Goal: Transaction & Acquisition: Purchase product/service

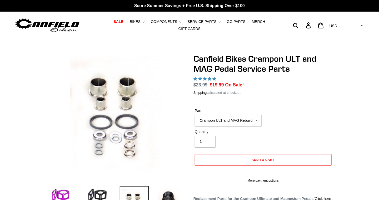
select select "highest-rating"
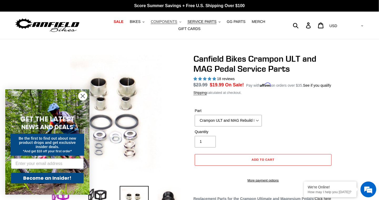
click at [151, 23] on span "COMPONENTS" at bounding box center [164, 21] width 26 height 4
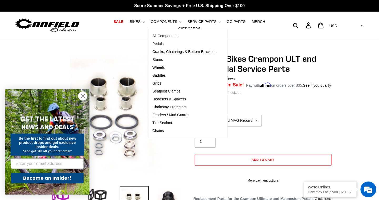
click at [152, 46] on span "Pedals" at bounding box center [157, 44] width 11 height 4
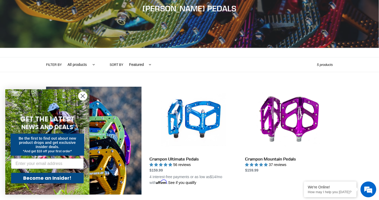
scroll to position [79, 0]
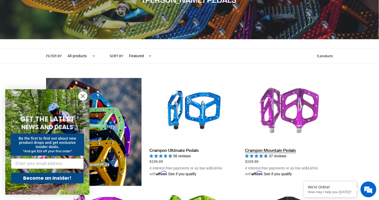
click at [304, 106] on link "Crampon Mountain Pedals" at bounding box center [289, 127] width 88 height 99
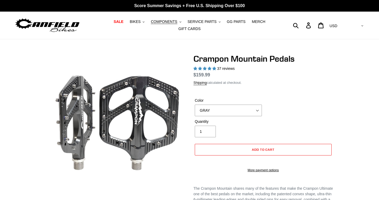
select select "highest-rating"
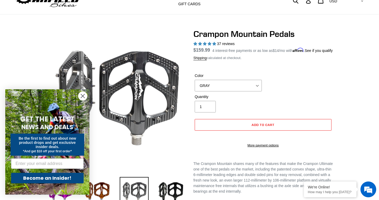
scroll to position [26, 0]
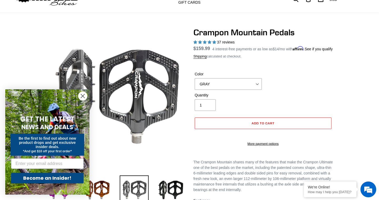
click at [83, 93] on circle "Close dialog" at bounding box center [82, 96] width 9 height 9
